Goal: Check status: Check status

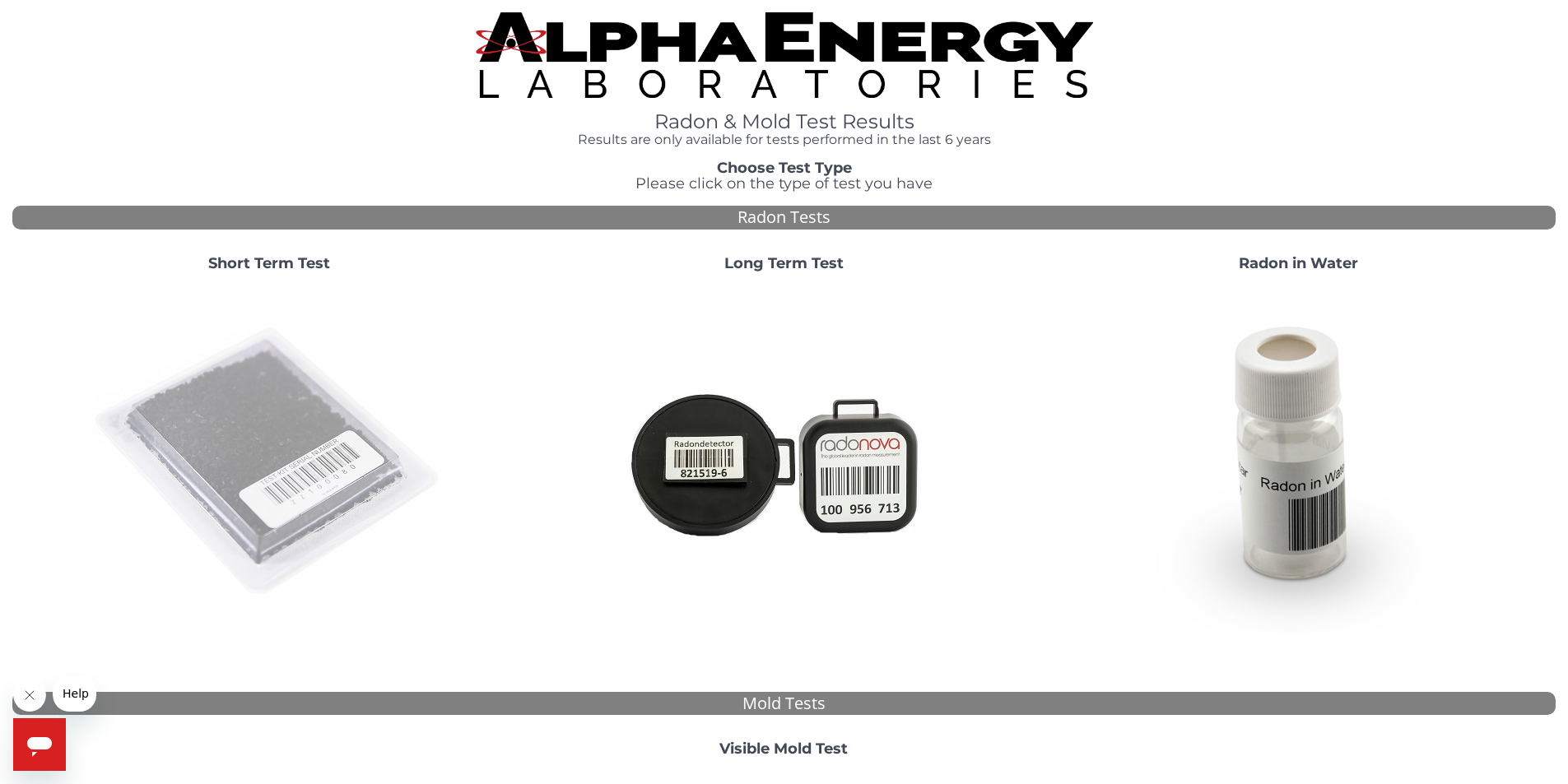
click at [265, 411] on img at bounding box center [268, 462] width 354 height 354
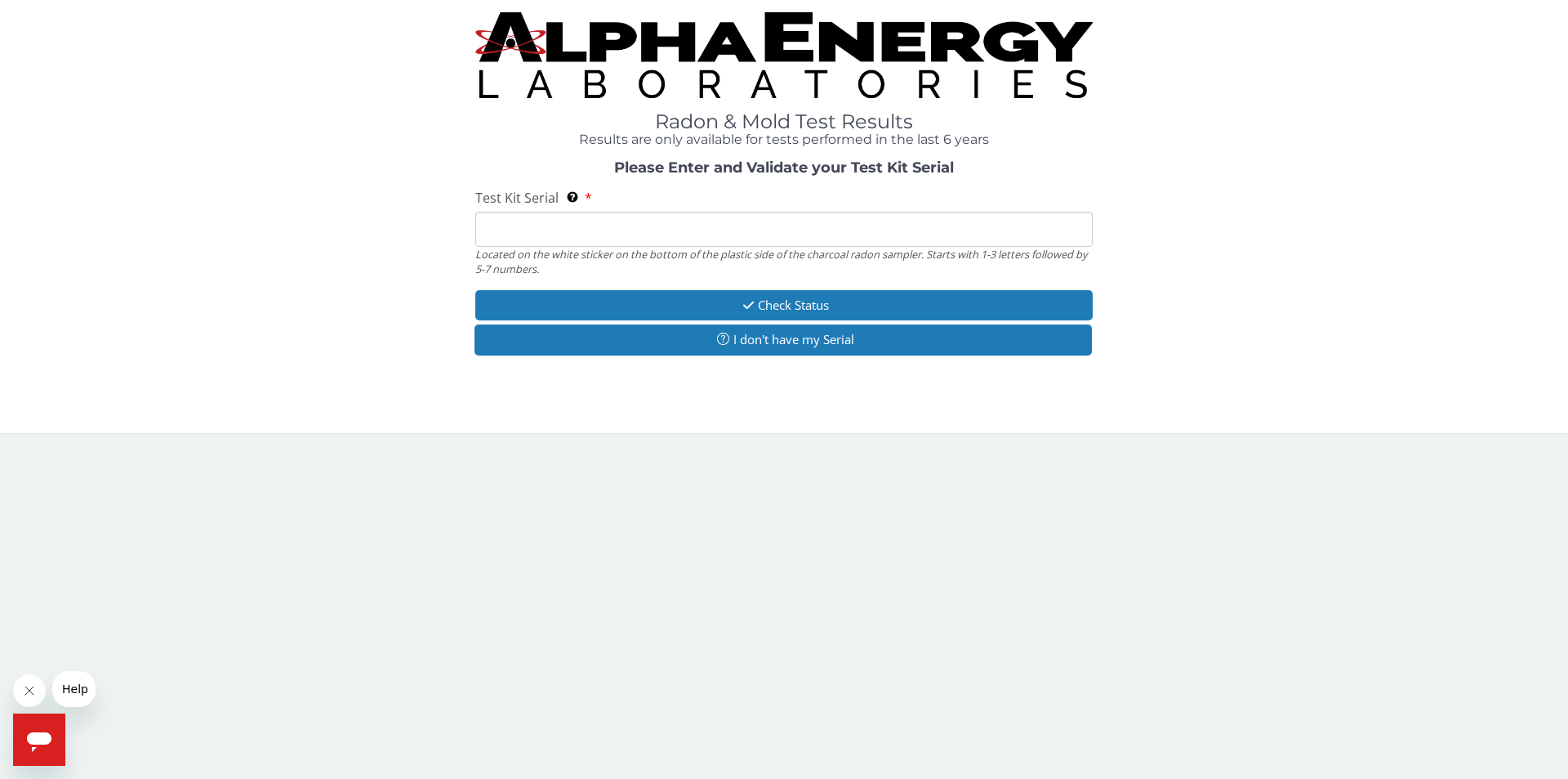
click at [565, 210] on div "Test Kit Serial Located on the white sticker on the bottom of the plastic side …" at bounding box center [784, 232] width 618 height 87
click at [569, 224] on input "Test Kit Serial Located on the white sticker on the bottom of the plastic side …" at bounding box center [784, 229] width 618 height 35
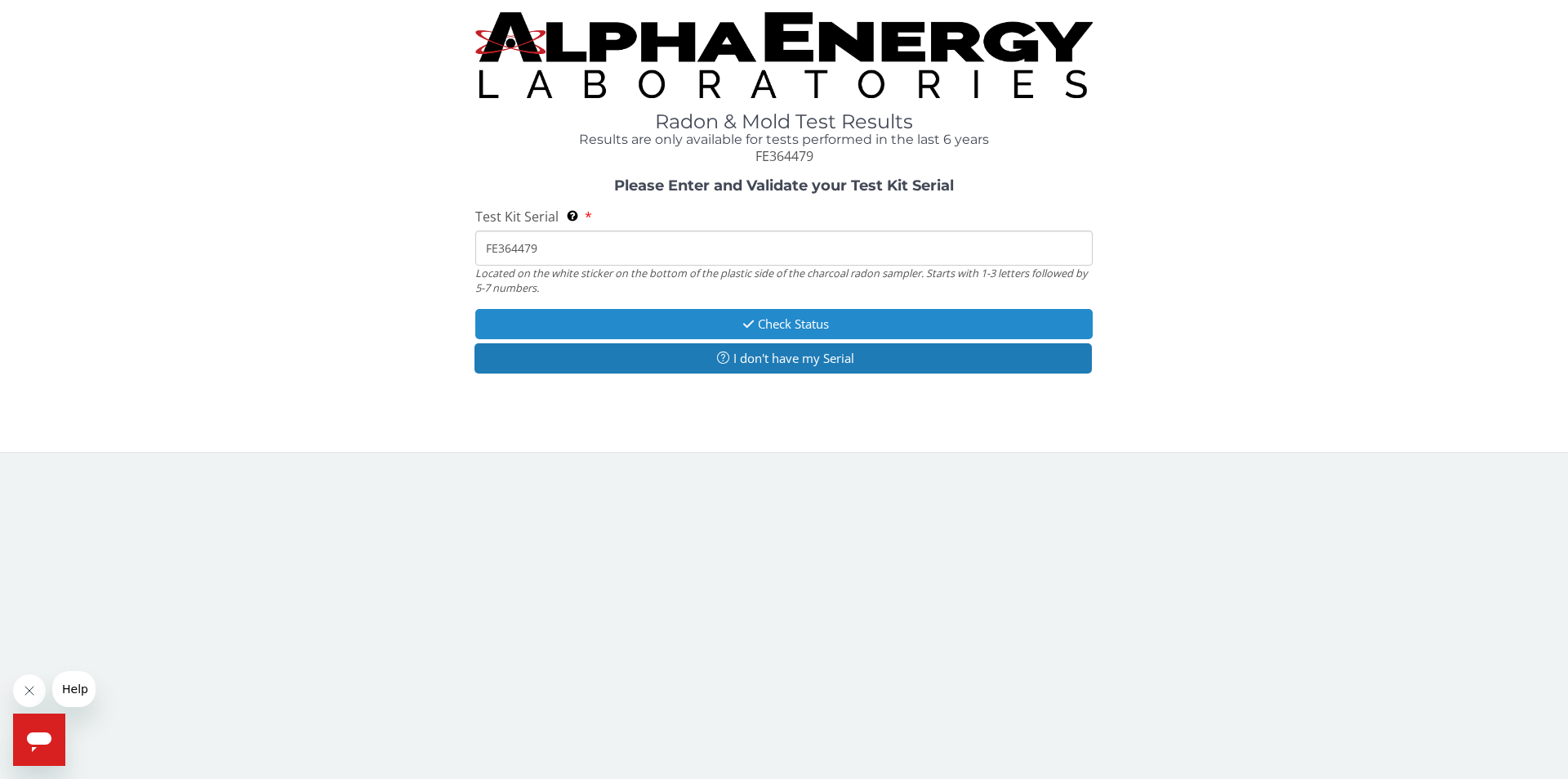
type input "FE364479"
click at [810, 326] on button "Check Status" at bounding box center [784, 323] width 618 height 30
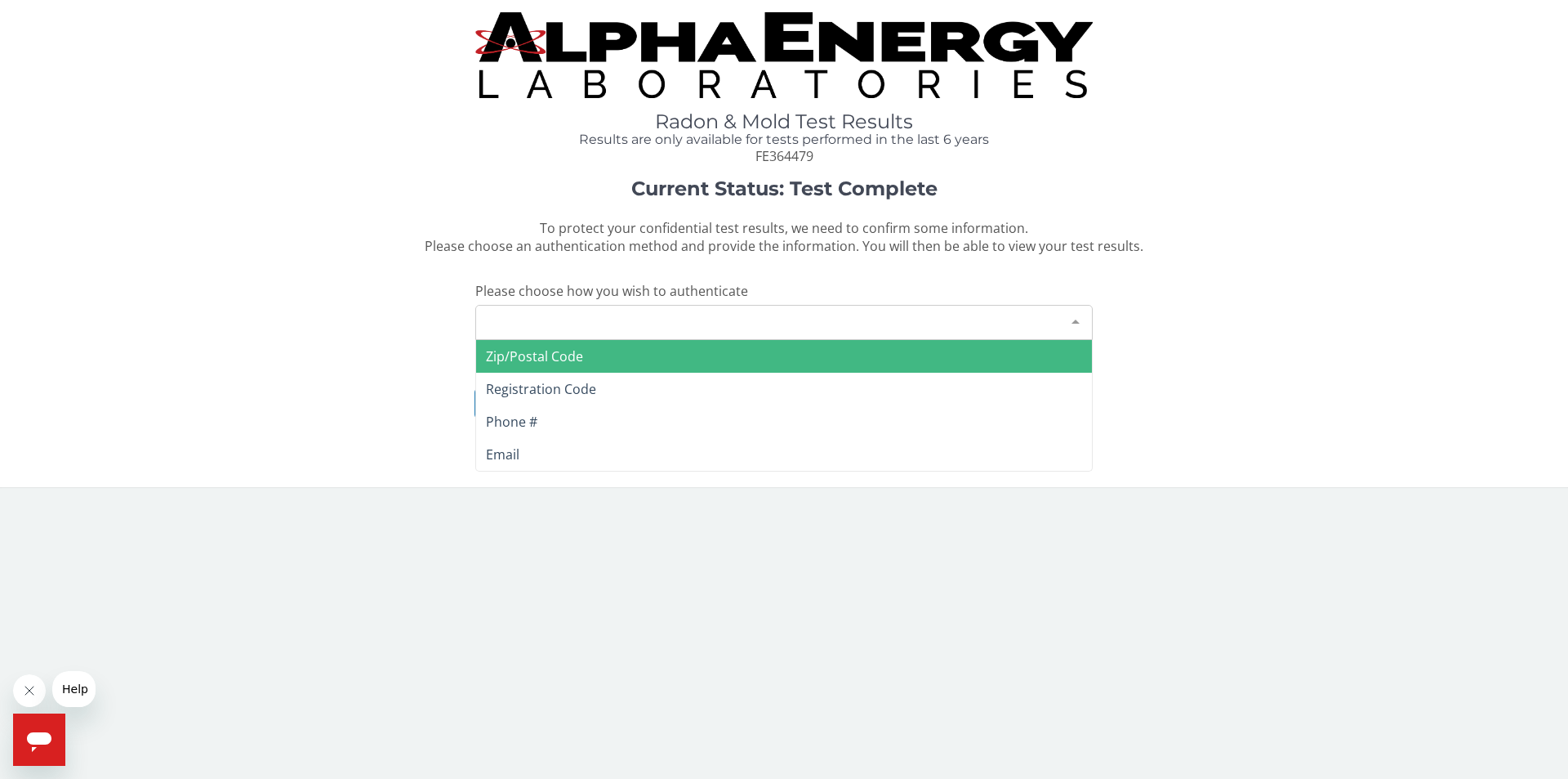
click at [1076, 317] on div at bounding box center [1075, 321] width 32 height 31
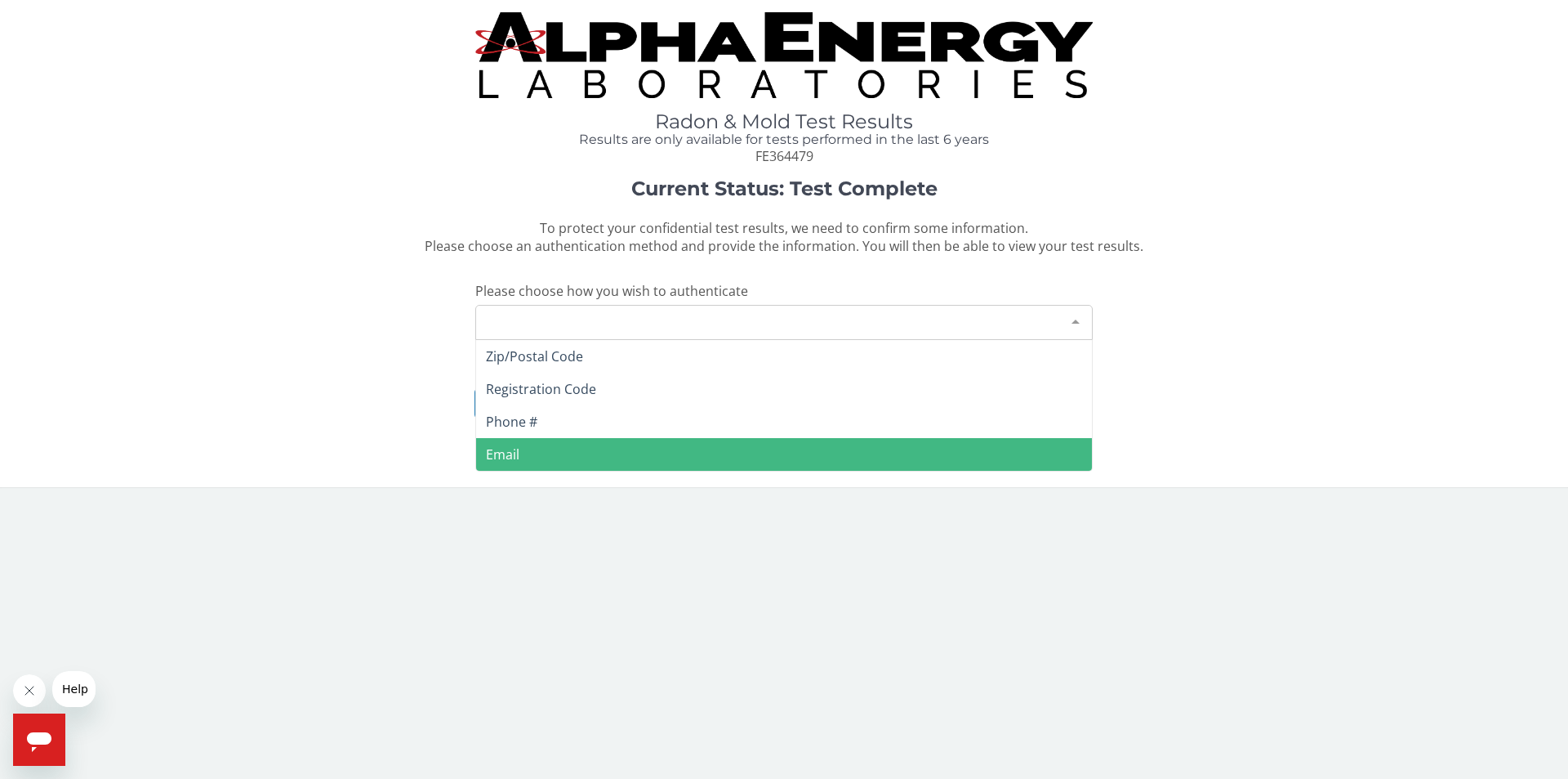
click at [941, 466] on span "Email" at bounding box center [784, 454] width 616 height 32
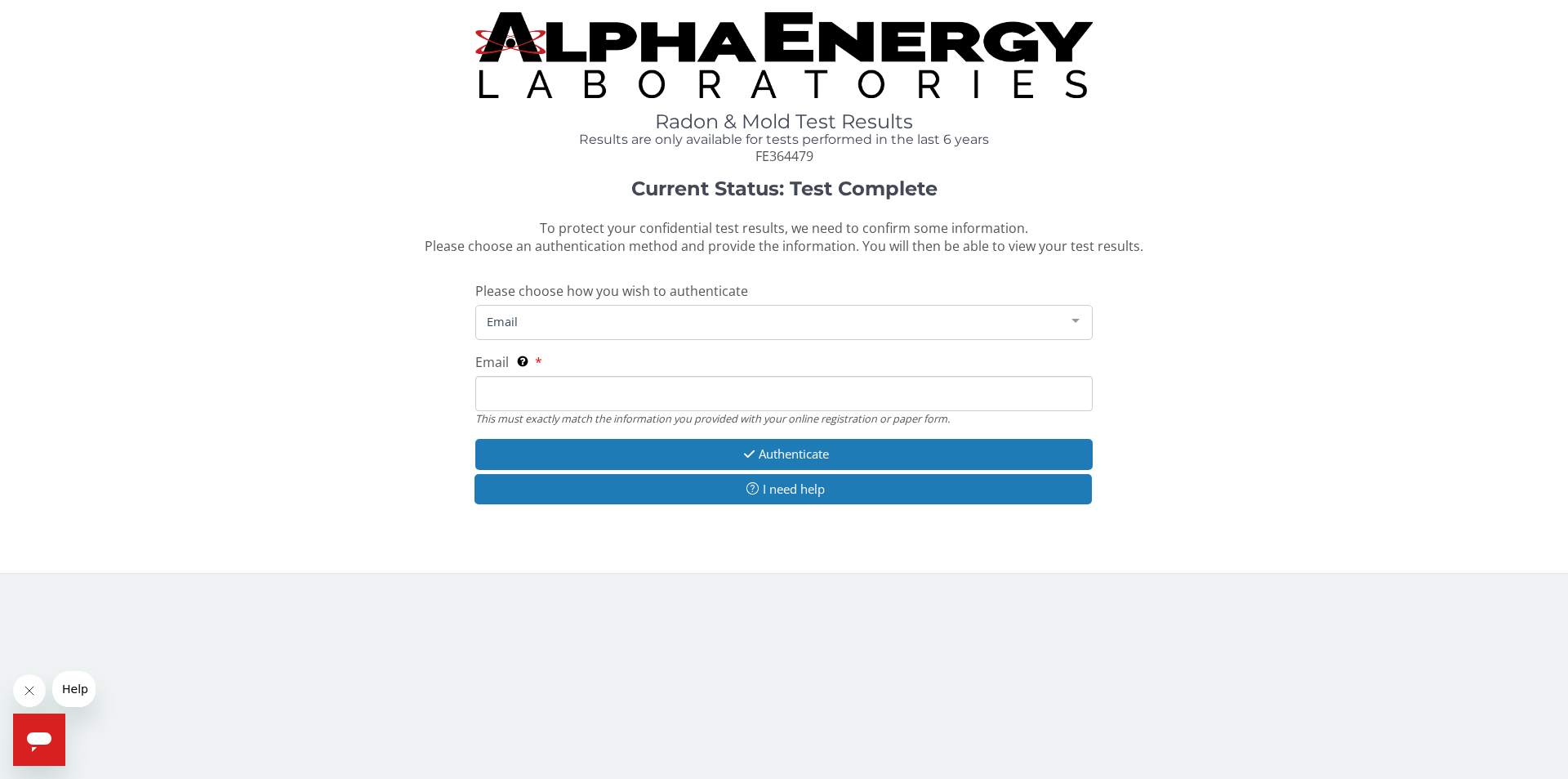
click at [589, 364] on div "Email This must exactly match the information you provided with your online reg…" at bounding box center [784, 389] width 618 height 73
click at [549, 356] on div "Email This must exactly match the information you provided with your online reg…" at bounding box center [784, 389] width 618 height 73
click at [539, 362] on label "Email This must exactly match the information you provided with your online reg…" at bounding box center [508, 362] width 67 height 19
click at [539, 376] on input "Email This must exactly match the information you provided with your online reg…" at bounding box center [784, 394] width 618 height 35
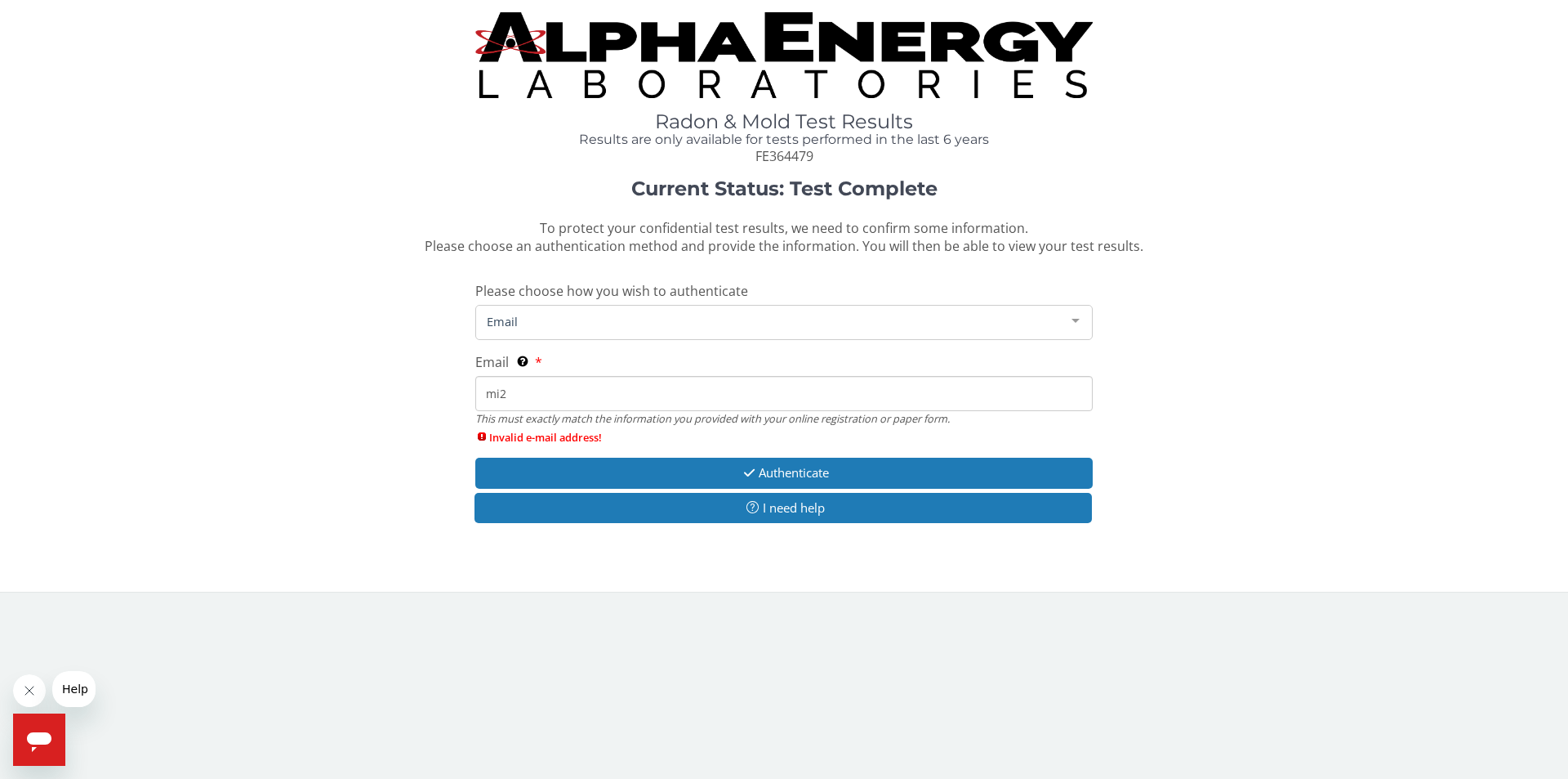
type input "[EMAIL_ADDRESS][DOMAIN_NAME]"
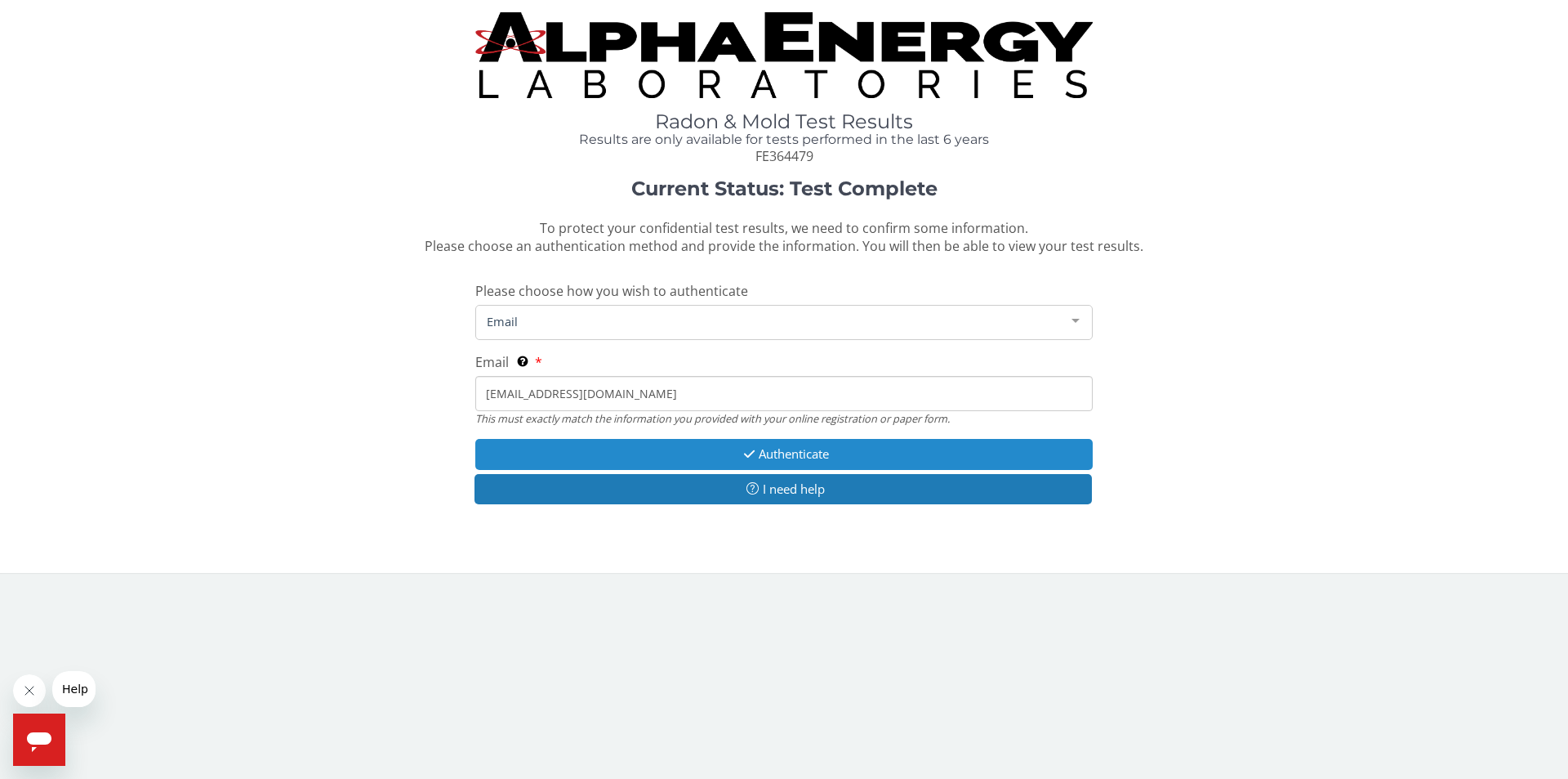
click at [811, 451] on button "Authenticate" at bounding box center [784, 454] width 618 height 30
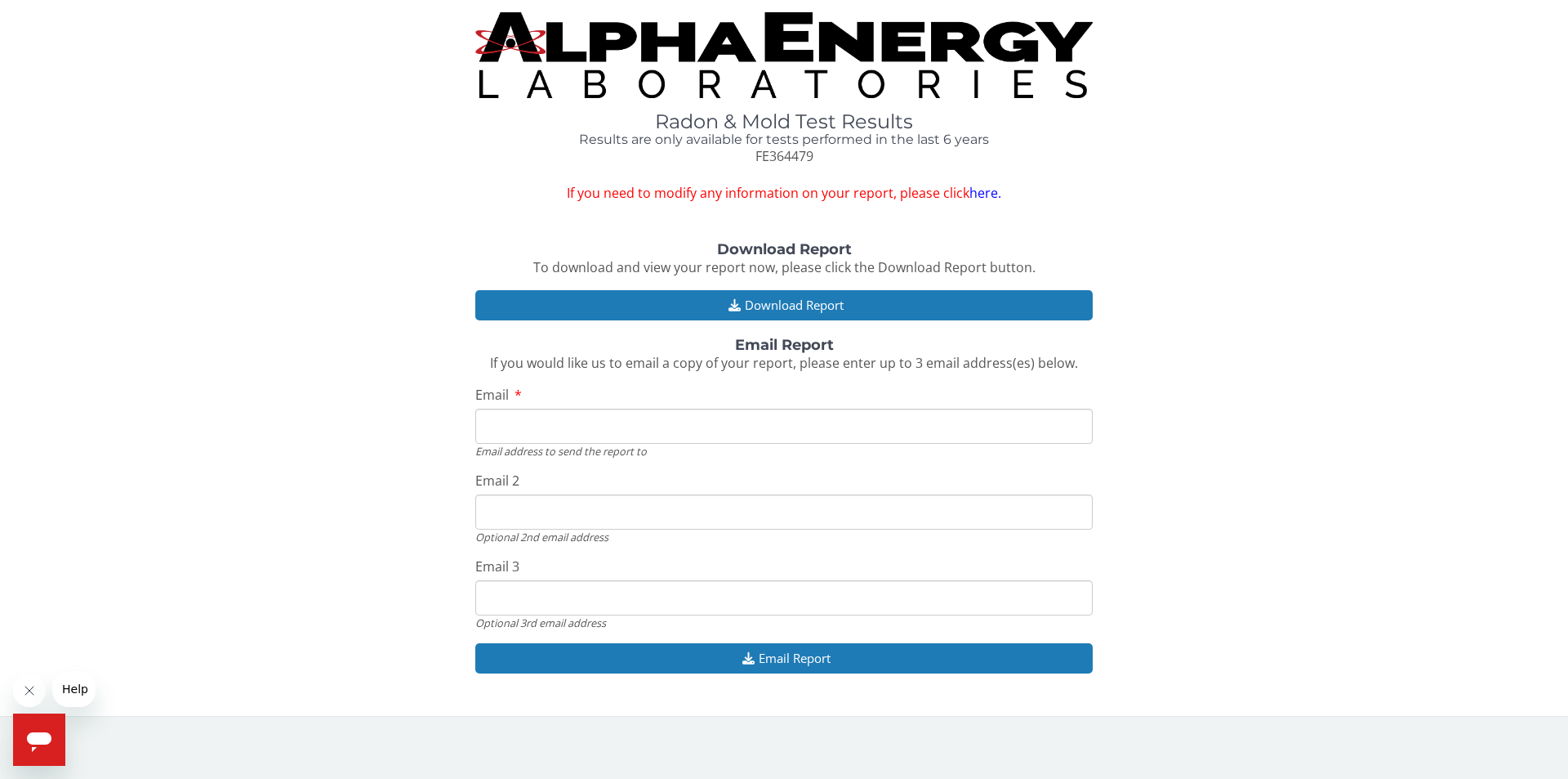
click at [588, 421] on input "Email" at bounding box center [784, 426] width 618 height 35
type input "[EMAIL_ADDRESS][DOMAIN_NAME]"
drag, startPoint x: 601, startPoint y: 510, endPoint x: 445, endPoint y: 511, distance: 156.0
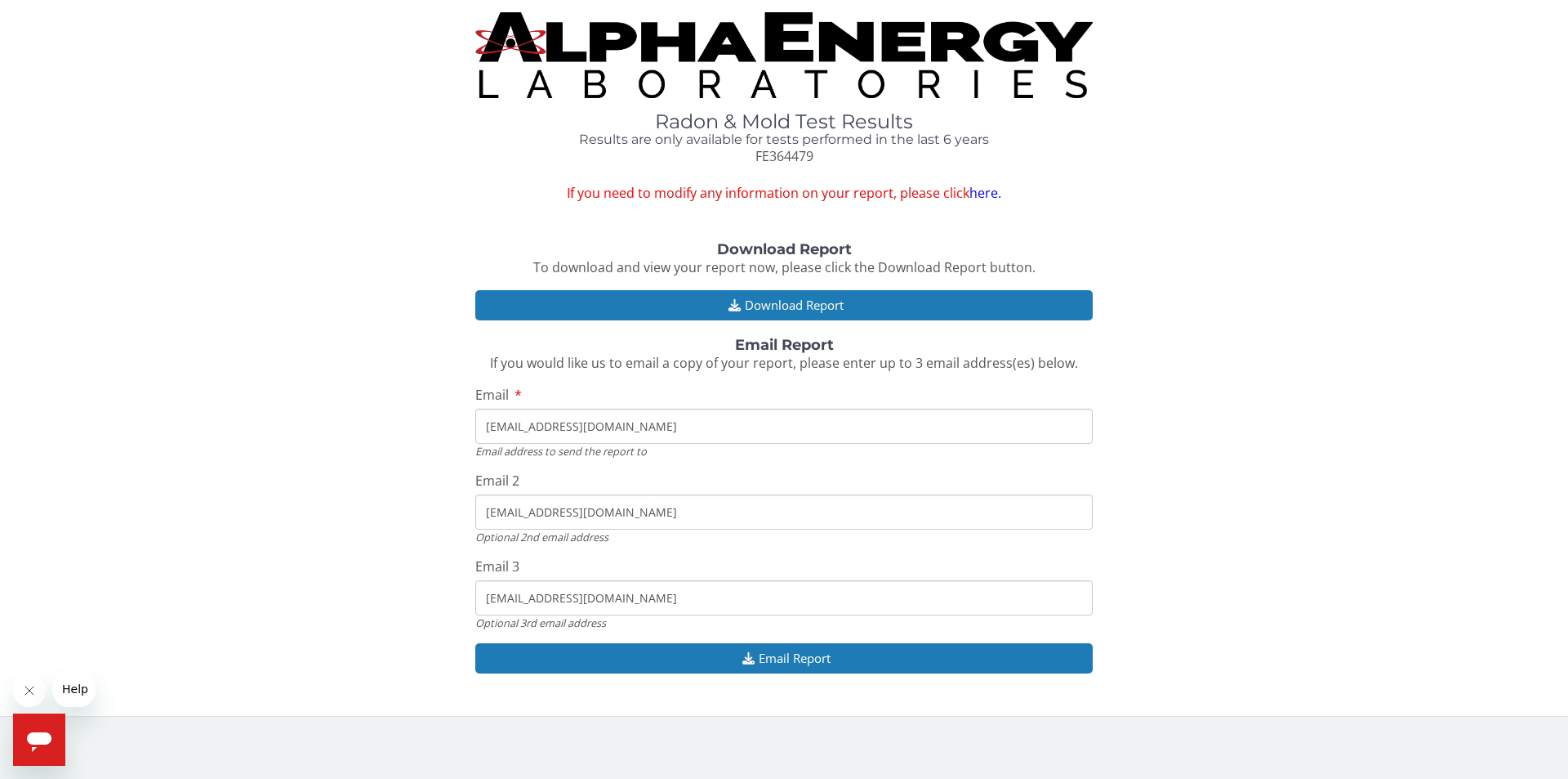
click at [445, 511] on div "Download Report To download and view your report now, please click the Download…" at bounding box center [784, 466] width 1544 height 449
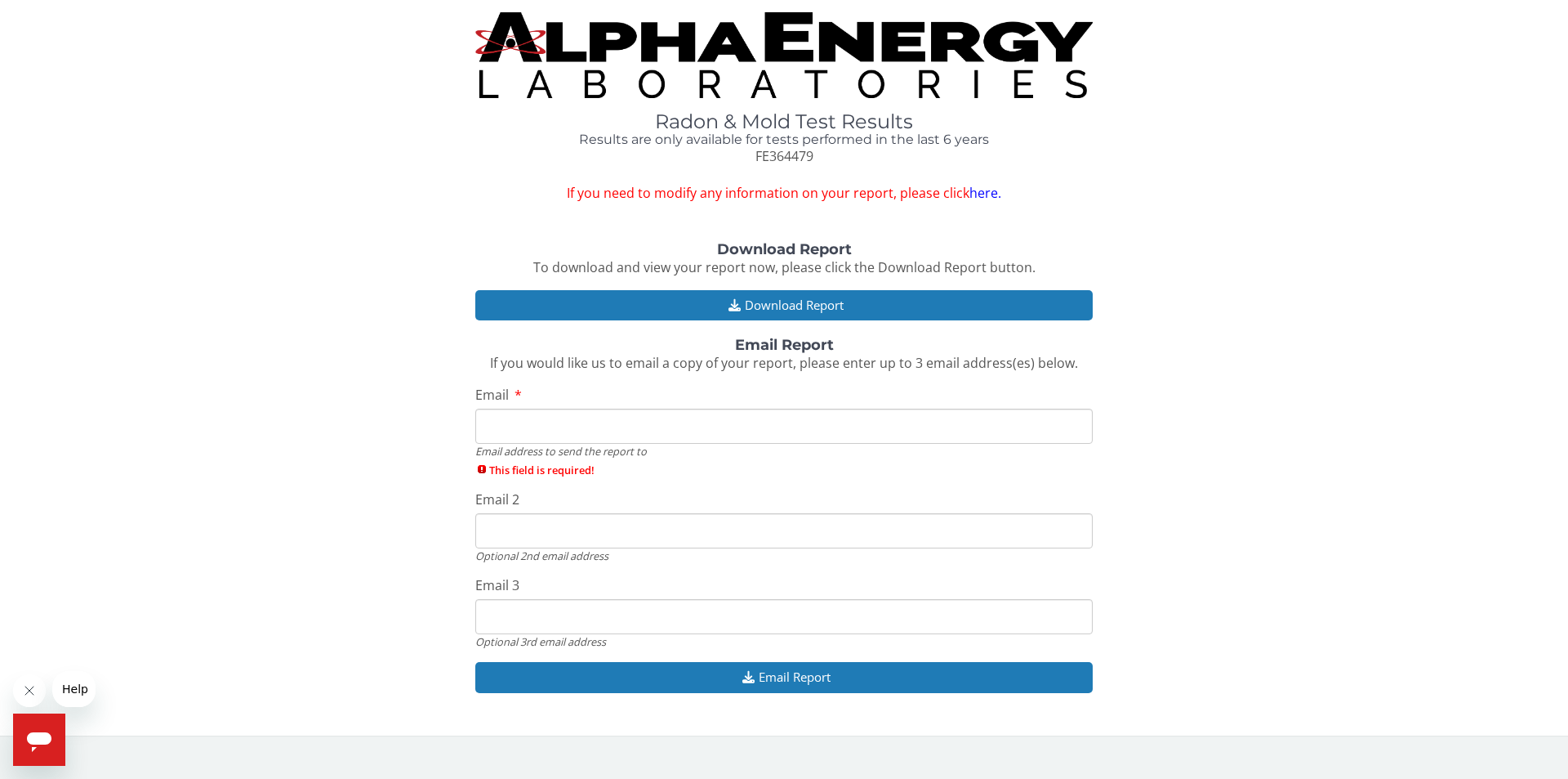
click at [529, 424] on input "Email" at bounding box center [784, 426] width 618 height 35
drag, startPoint x: 529, startPoint y: 424, endPoint x: 519, endPoint y: 421, distance: 10.4
click at [519, 421] on input "Email" at bounding box center [784, 426] width 618 height 35
type input "[EMAIL_ADDRESS][DOMAIN_NAME]"
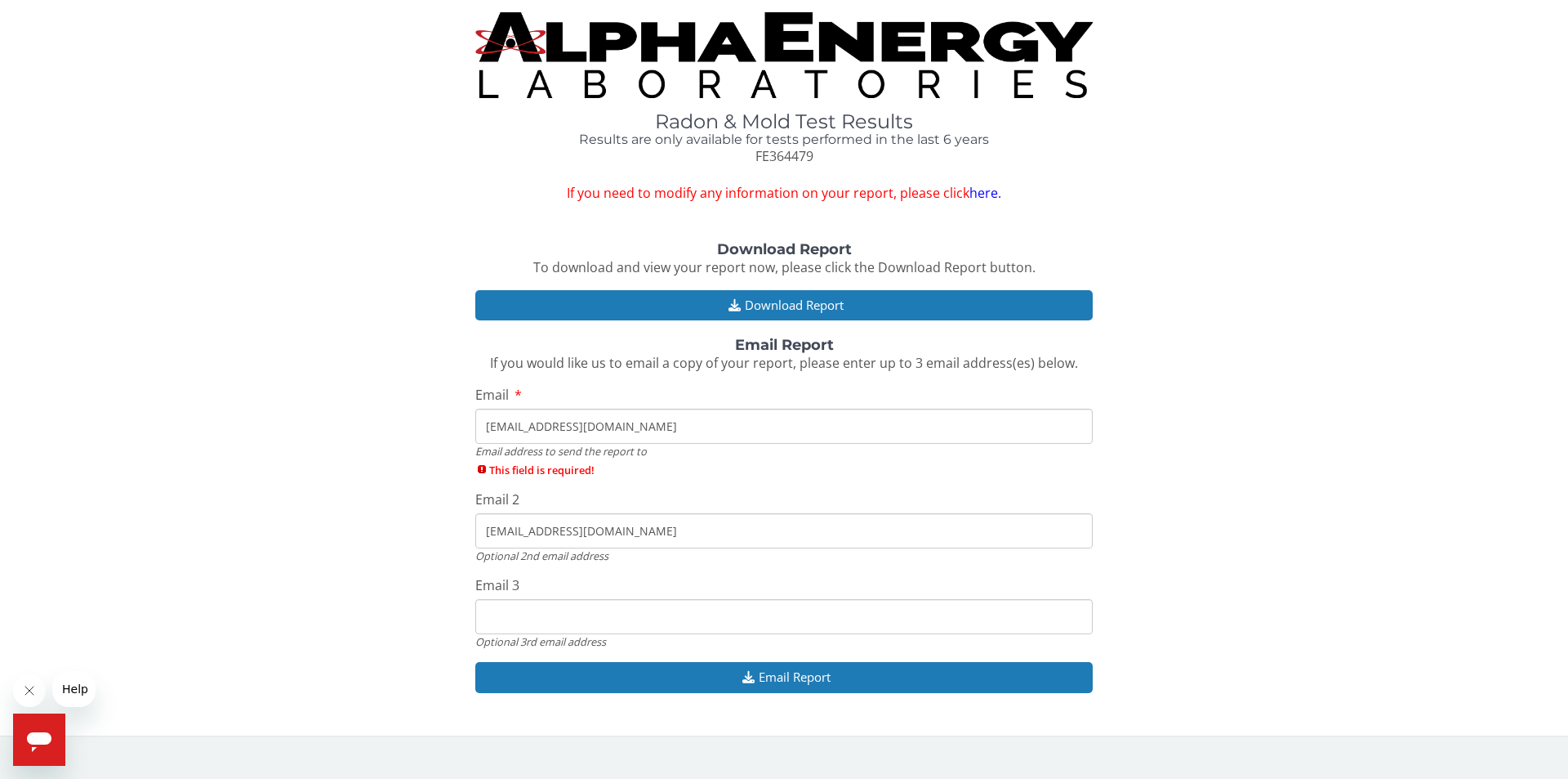
type input "[EMAIL_ADDRESS][DOMAIN_NAME]"
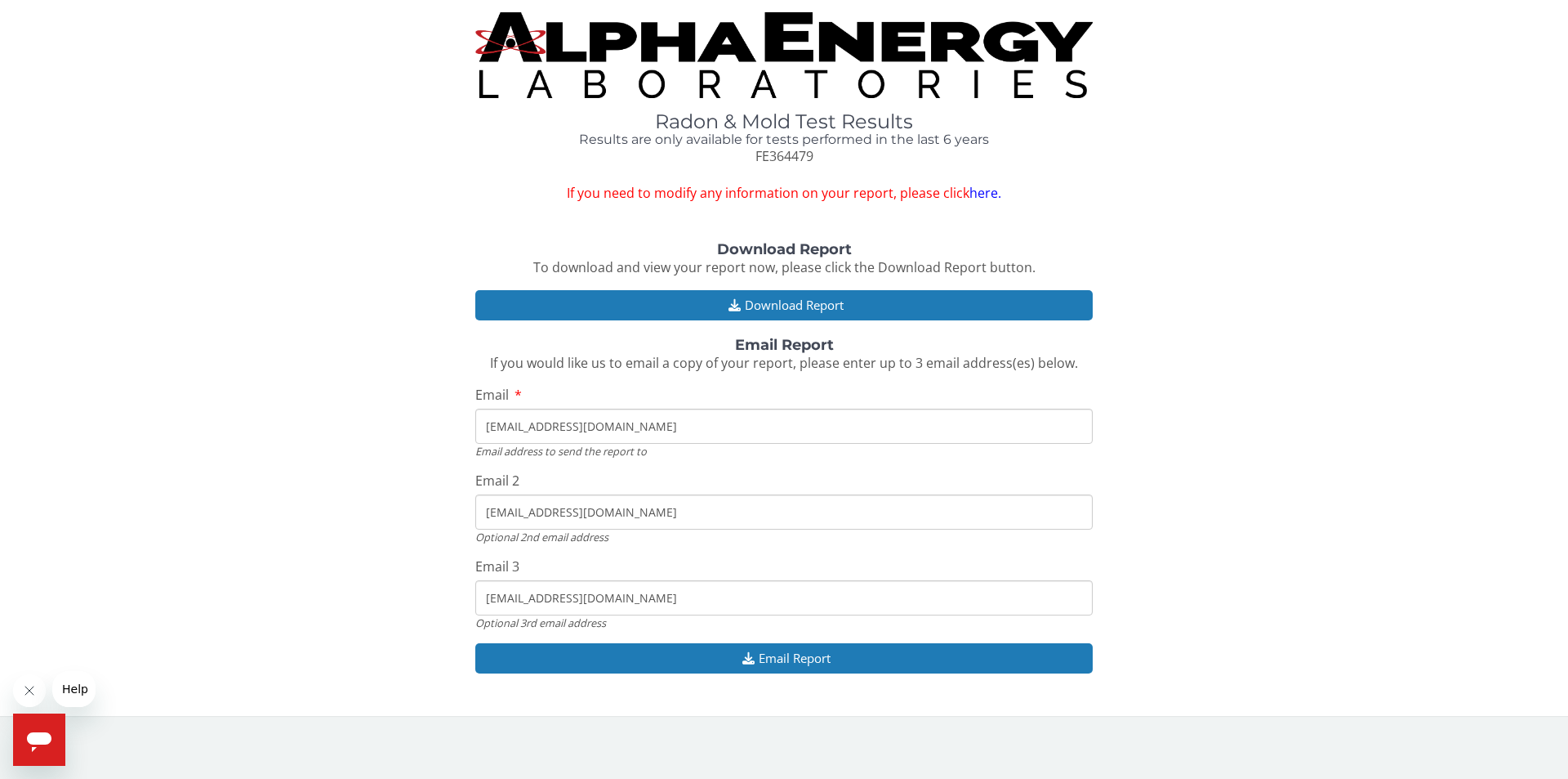
click at [591, 513] on input "[EMAIL_ADDRESS][DOMAIN_NAME]" at bounding box center [784, 512] width 618 height 35
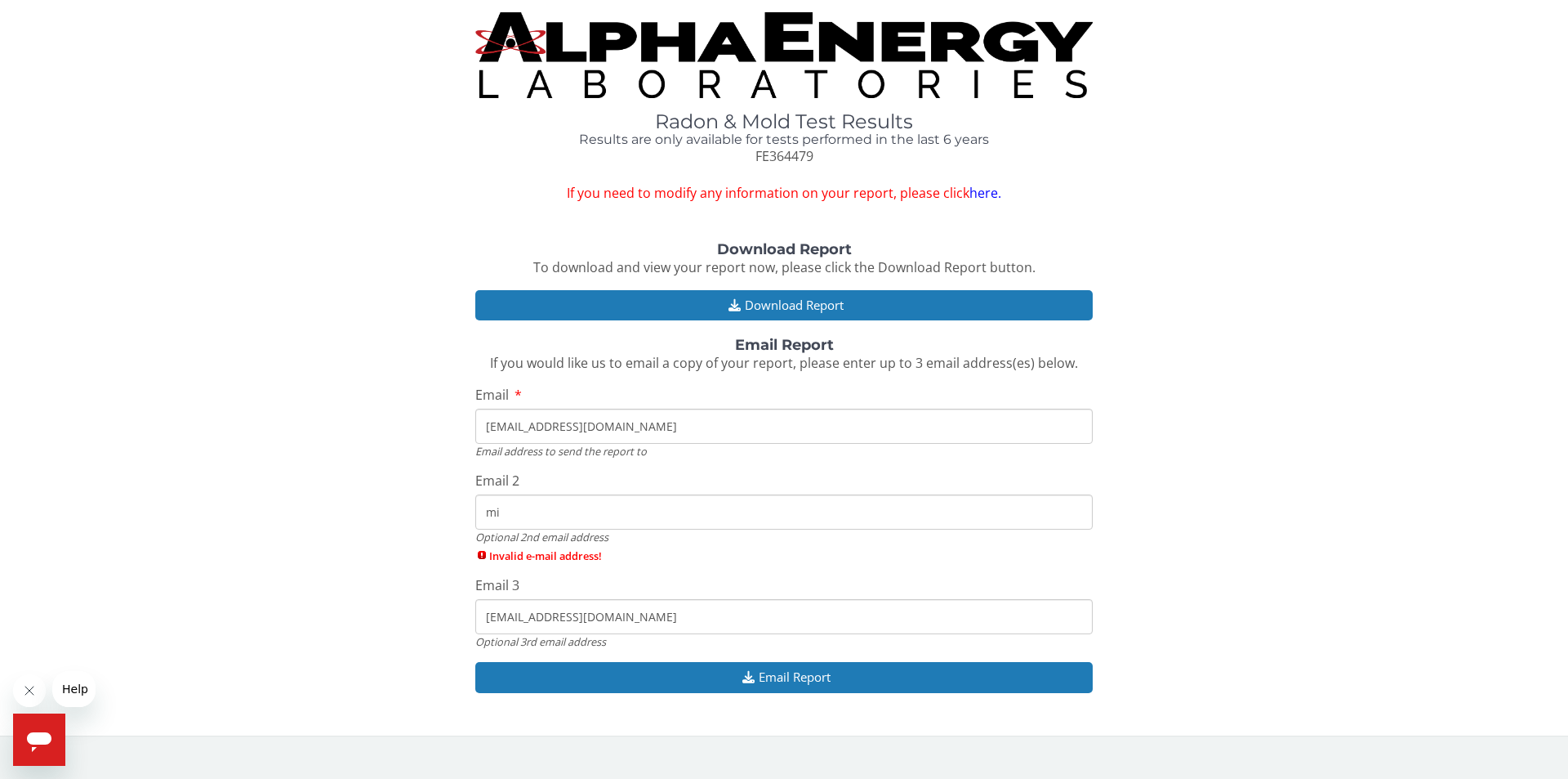
type input "m"
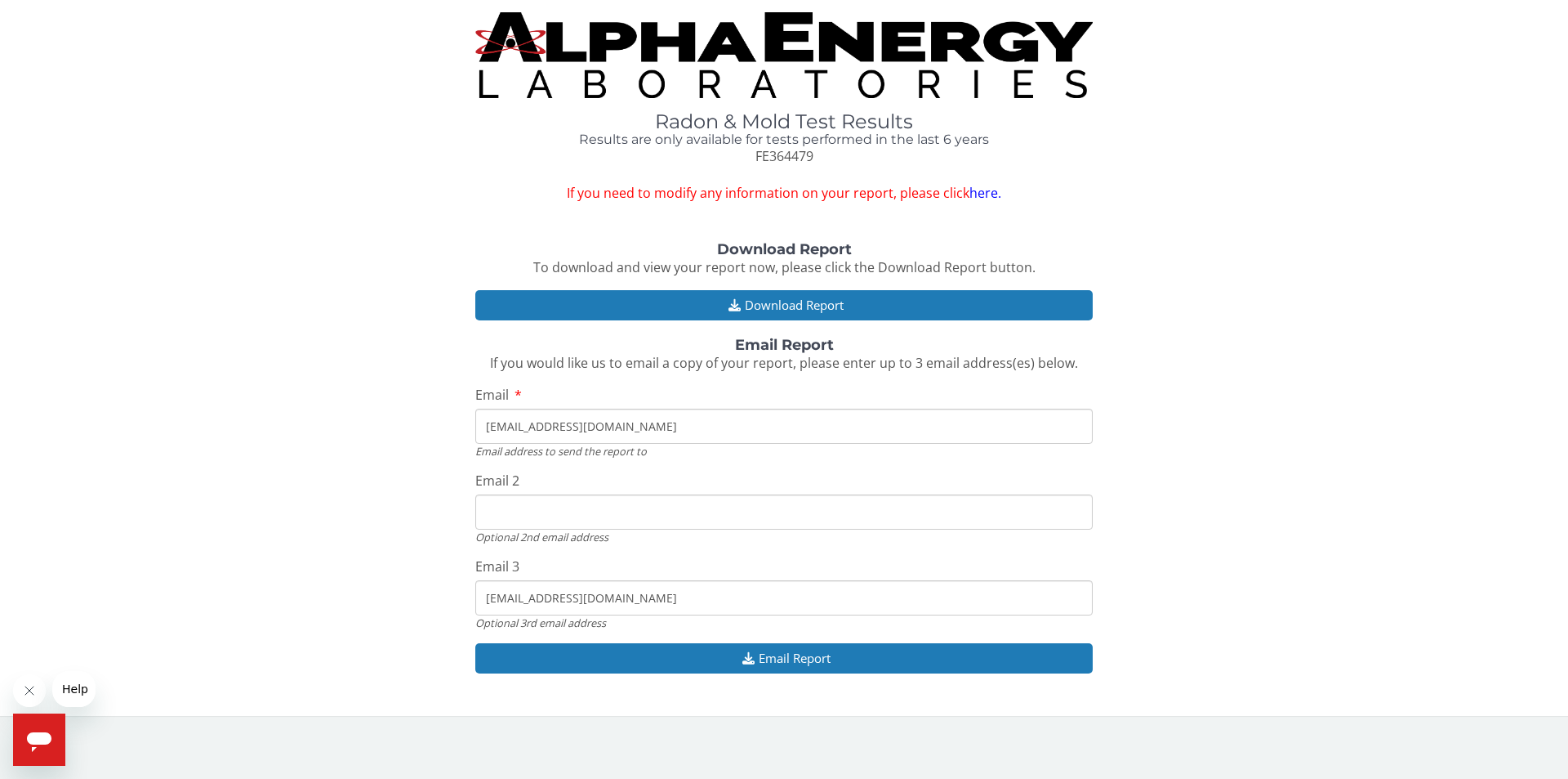
click at [598, 603] on input "[EMAIL_ADDRESS][DOMAIN_NAME]" at bounding box center [784, 598] width 618 height 35
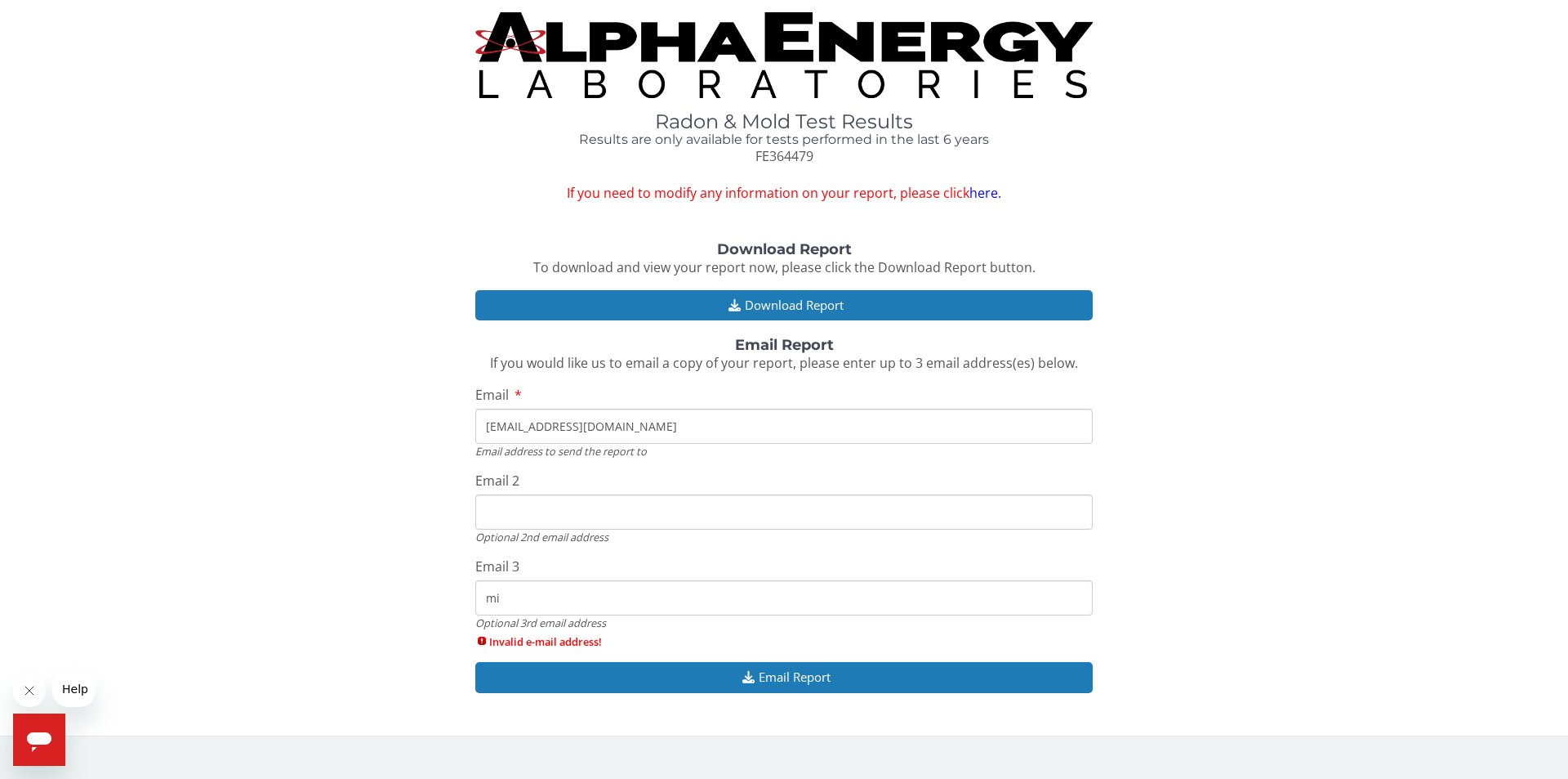
type input "m"
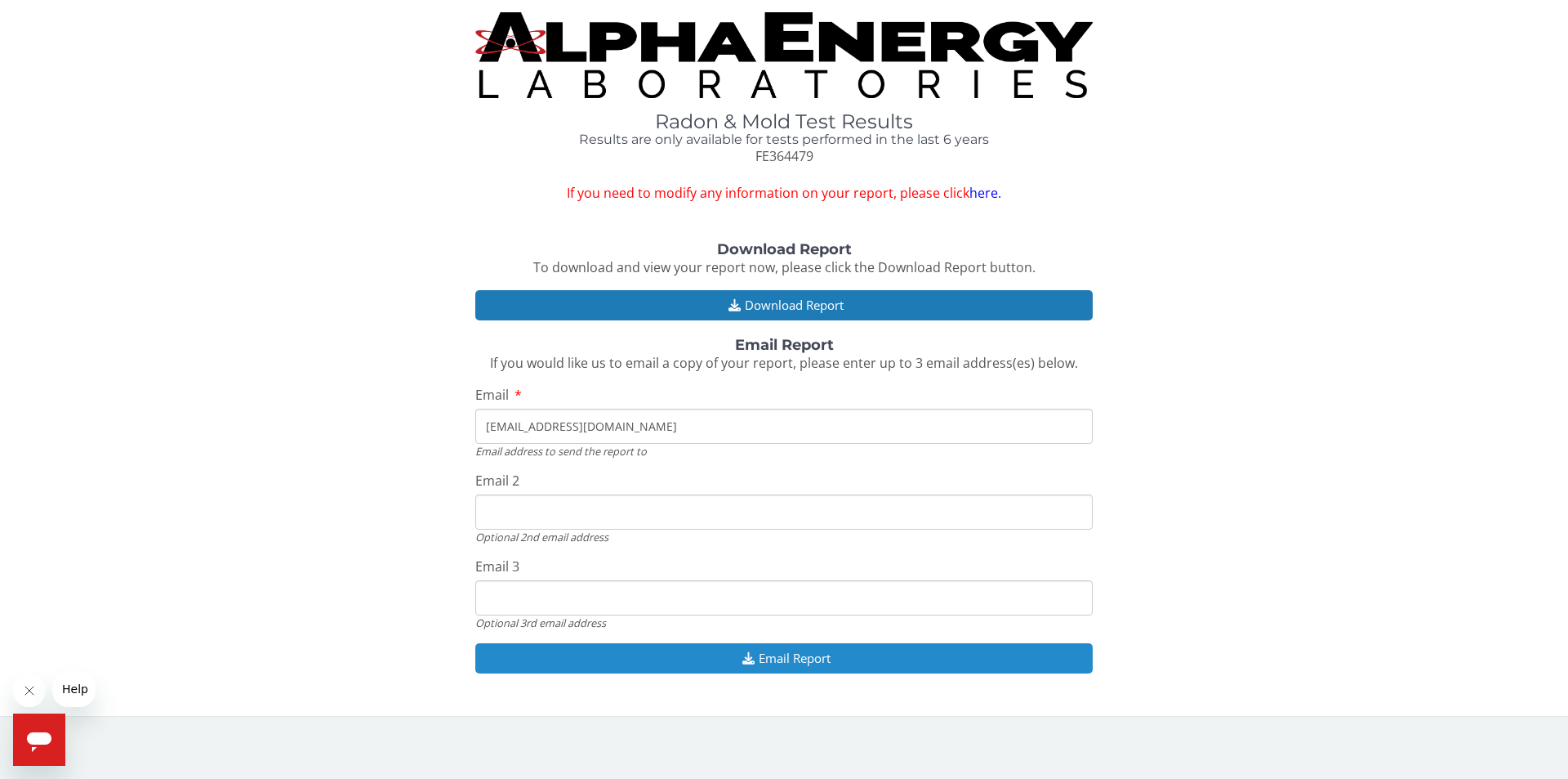
click at [785, 653] on button "Email Report" at bounding box center [784, 657] width 618 height 30
